Goal: Transaction & Acquisition: Purchase product/service

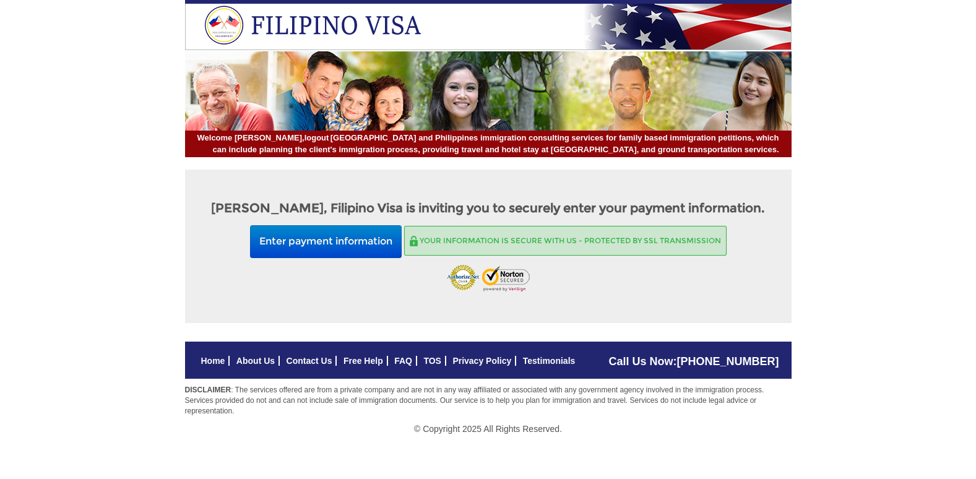
click at [418, 248] on div "Your information is secure with us - Protected by SSL transmission" at bounding box center [565, 241] width 322 height 30
click at [420, 243] on div "Your information is secure with us - Protected by SSL transmission" at bounding box center [565, 241] width 322 height 30
click at [418, 245] on img at bounding box center [414, 241] width 8 height 11
click at [621, 249] on div "Your information is secure with us - Protected by SSL transmission" at bounding box center [565, 241] width 322 height 30
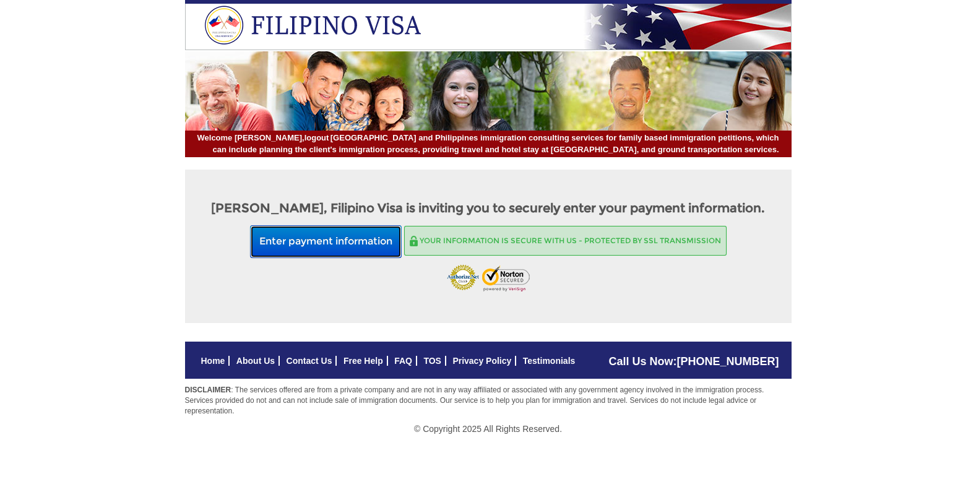
click at [323, 244] on button "Enter payment information" at bounding box center [326, 241] width 152 height 33
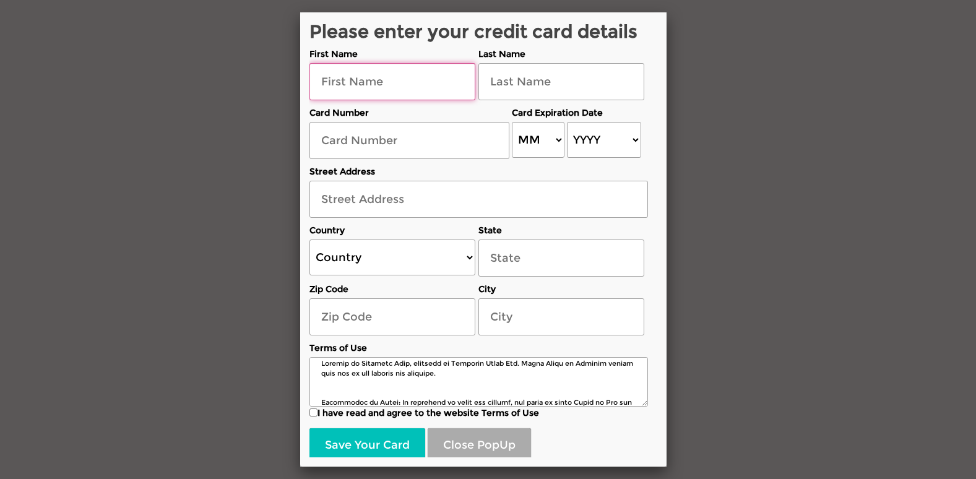
click at [326, 86] on input "text" at bounding box center [392, 81] width 166 height 37
type input "[PERSON_NAME]"
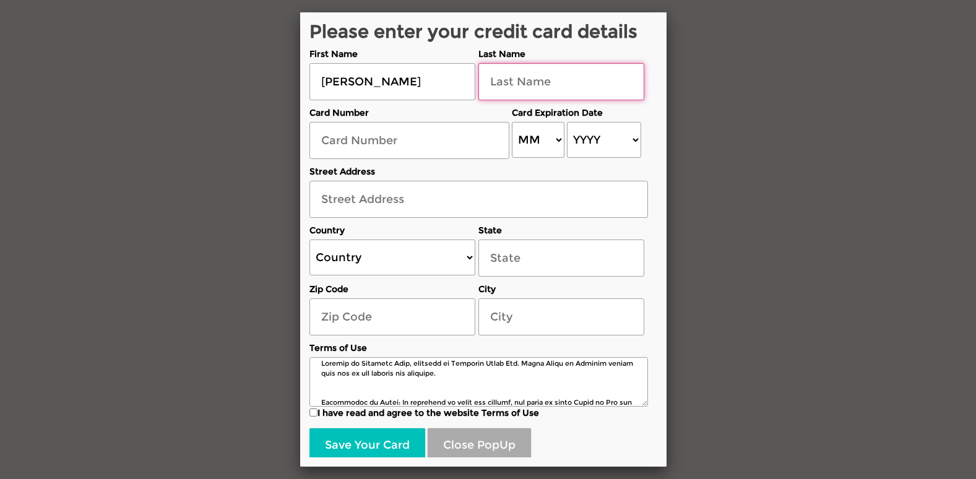
click at [524, 89] on input "text" at bounding box center [561, 81] width 166 height 37
type input "[PERSON_NAME]"
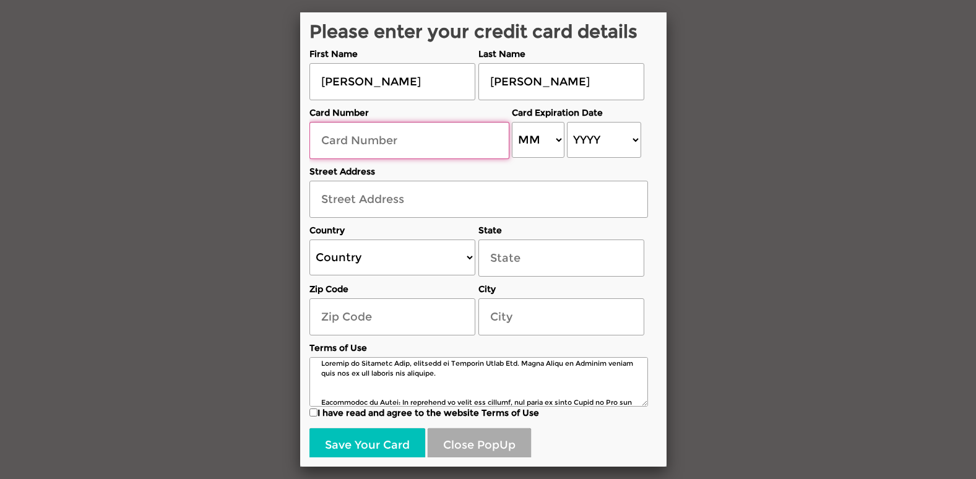
click at [335, 144] on input "text" at bounding box center [409, 140] width 200 height 37
type input "[CREDIT_CARD_NUMBER]"
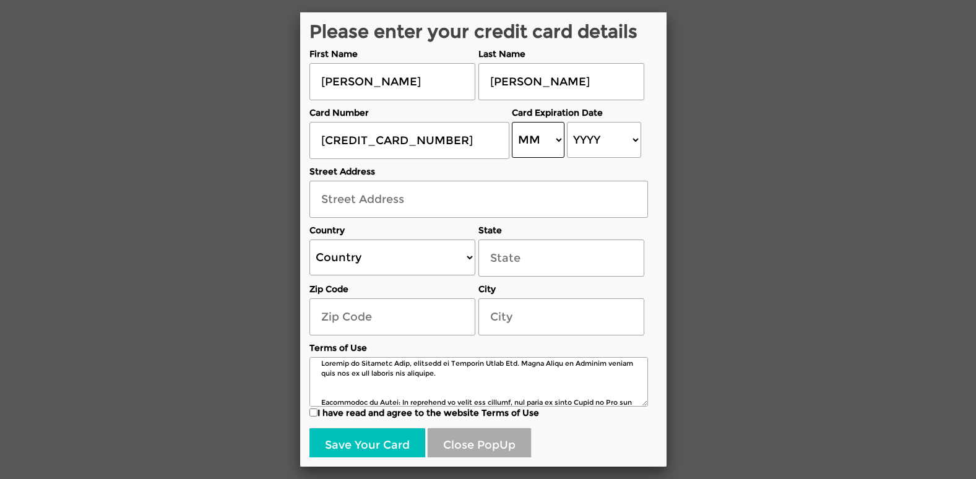
click at [551, 139] on select "MM 01 02 03 04 05 06 07 08 09 10 11 12" at bounding box center [538, 140] width 53 height 36
select select "02"
click at [512, 122] on select "MM 01 02 03 04 05 06 07 08 09 10 11 12" at bounding box center [538, 140] width 53 height 36
click at [606, 142] on select "YYYY 2025 2026 2027 2028 2029 2030 2031 2032 2033 2034 2035 2036 2037 2038 2039…" at bounding box center [604, 140] width 74 height 36
select select "2028"
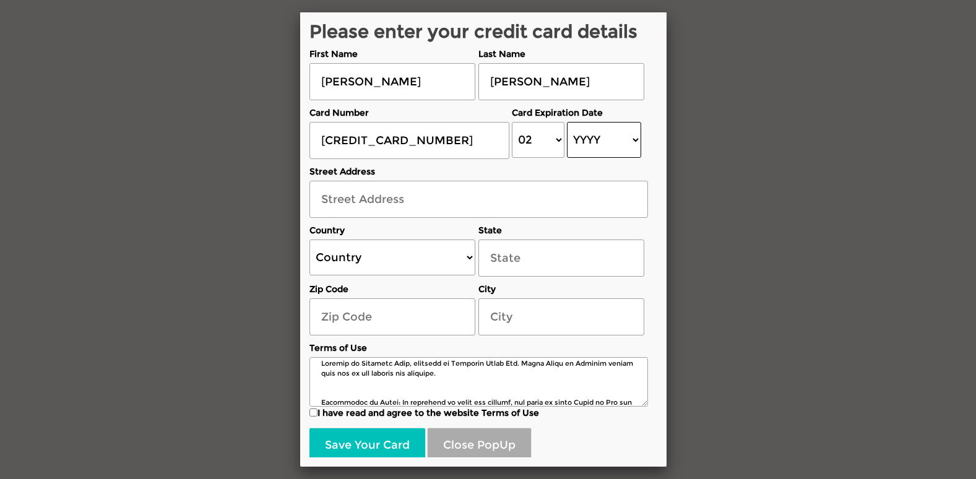
click at [567, 122] on select "YYYY 2025 2026 2027 2028 2029 2030 2031 2032 2033 2034 2035 2036 2037 2038 2039…" at bounding box center [604, 140] width 74 height 36
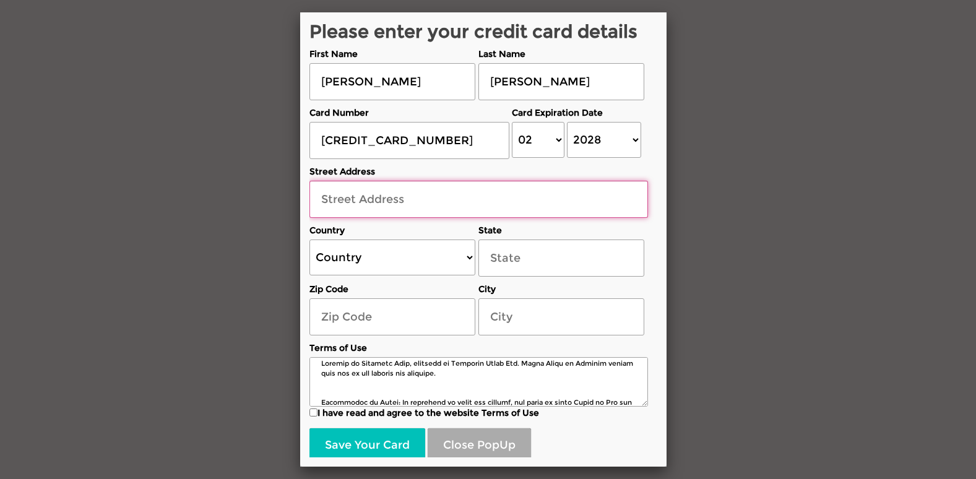
drag, startPoint x: 345, startPoint y: 201, endPoint x: 370, endPoint y: 204, distance: 25.5
click at [345, 200] on input "text" at bounding box center [478, 199] width 339 height 37
type input "![STREET_ADDRESS]"
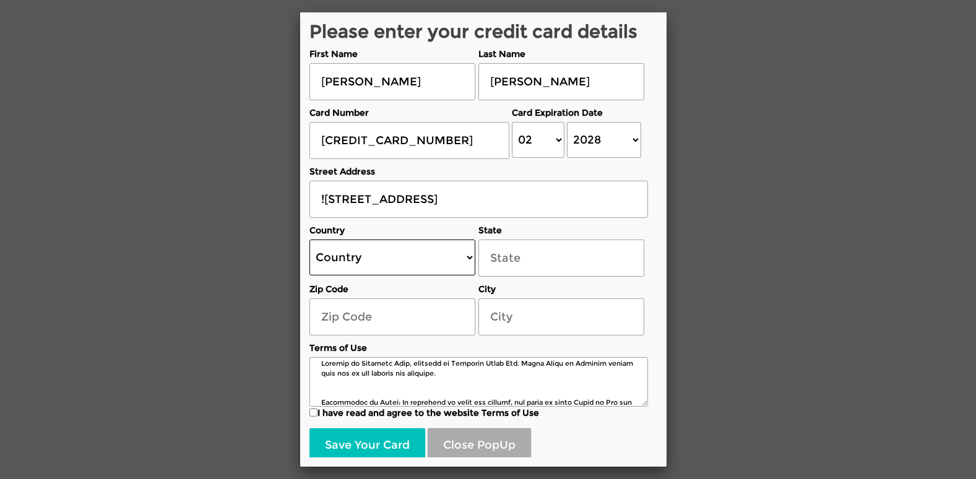
click at [465, 258] on select "Country [GEOGRAPHIC_DATA] [GEOGRAPHIC_DATA] [GEOGRAPHIC_DATA] [GEOGRAPHIC_DATA]…" at bounding box center [392, 258] width 166 height 36
select select "US"
click at [309, 240] on select "Country [GEOGRAPHIC_DATA] [GEOGRAPHIC_DATA] [GEOGRAPHIC_DATA] [GEOGRAPHIC_DATA]…" at bounding box center [392, 258] width 166 height 36
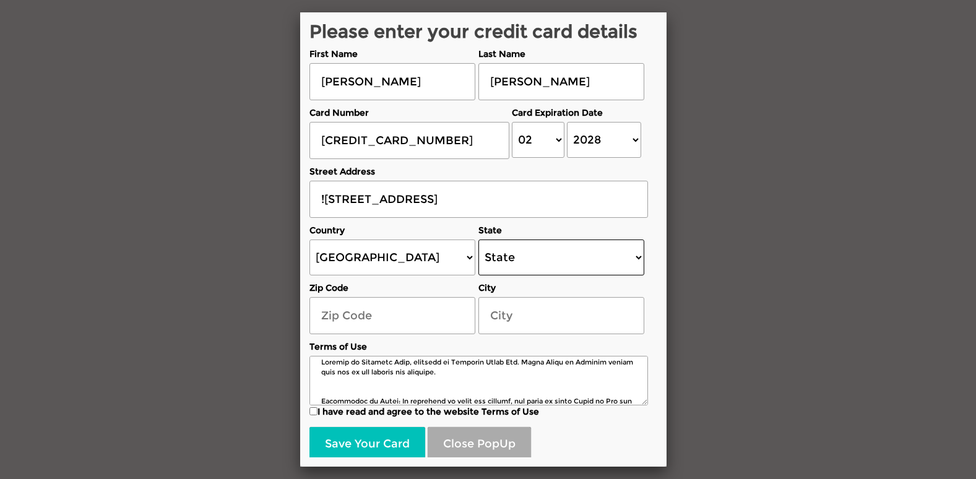
click at [636, 258] on select "State [US_STATE] [US_STATE] [US_STATE] [US_STATE] [US_STATE] [US_STATE] [US_STA…" at bounding box center [561, 258] width 166 height 36
select select "[US_STATE]"
click at [478, 240] on select "State [US_STATE] [US_STATE] [US_STATE] [US_STATE] [US_STATE] [US_STATE] [US_STA…" at bounding box center [561, 258] width 166 height 36
click at [371, 313] on input "text" at bounding box center [392, 315] width 166 height 37
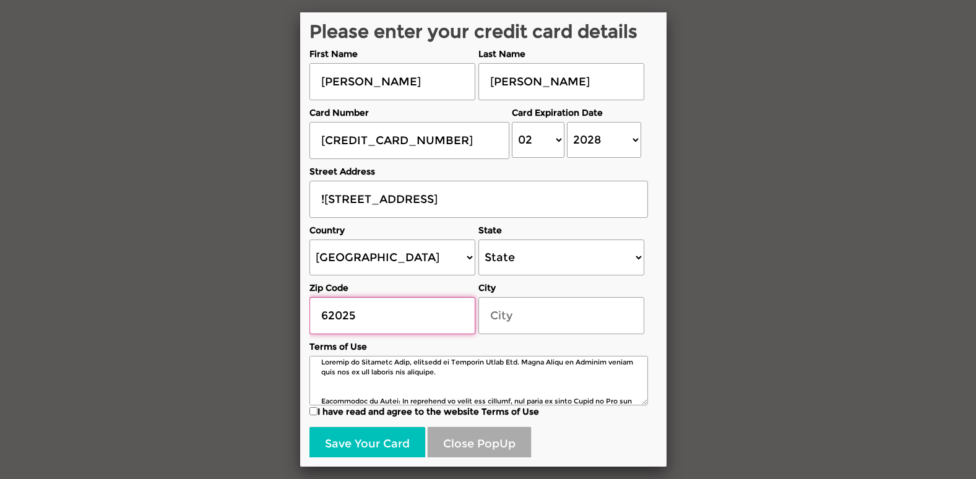
type input "62025"
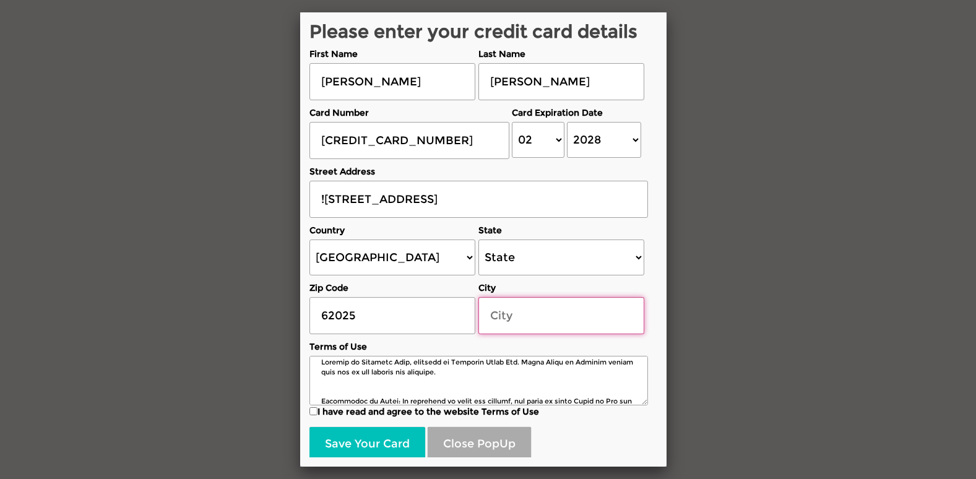
click at [506, 317] on input "text" at bounding box center [561, 315] width 166 height 37
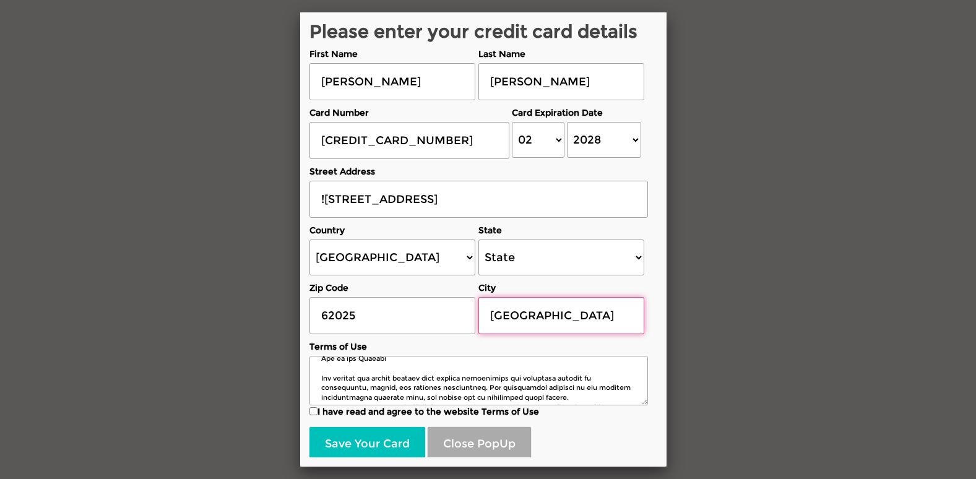
type input "[GEOGRAPHIC_DATA]"
click at [311, 412] on input "I have read and agree to the website Terms of Use" at bounding box center [313, 411] width 8 height 8
checkbox input "true"
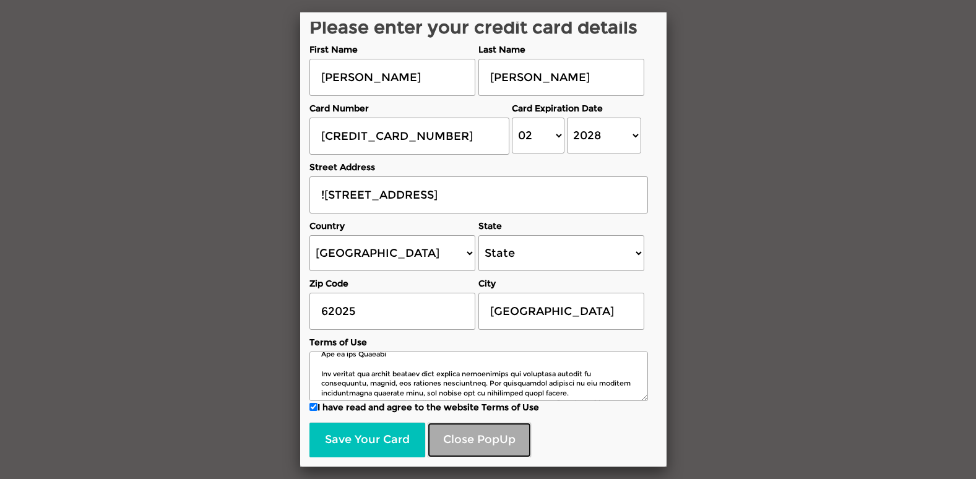
click at [470, 446] on button "Close PopUp" at bounding box center [479, 440] width 103 height 35
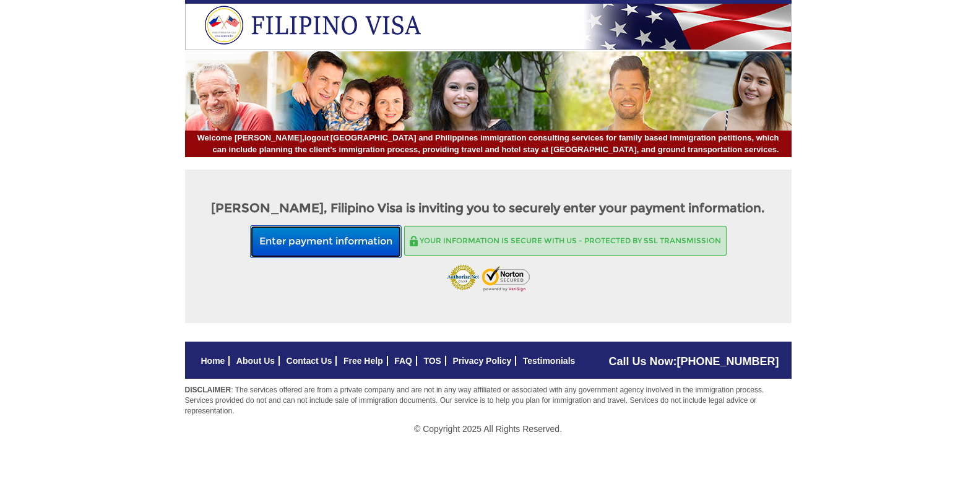
click at [308, 240] on button "Enter payment information" at bounding box center [326, 241] width 152 height 33
